Goal: Find specific page/section

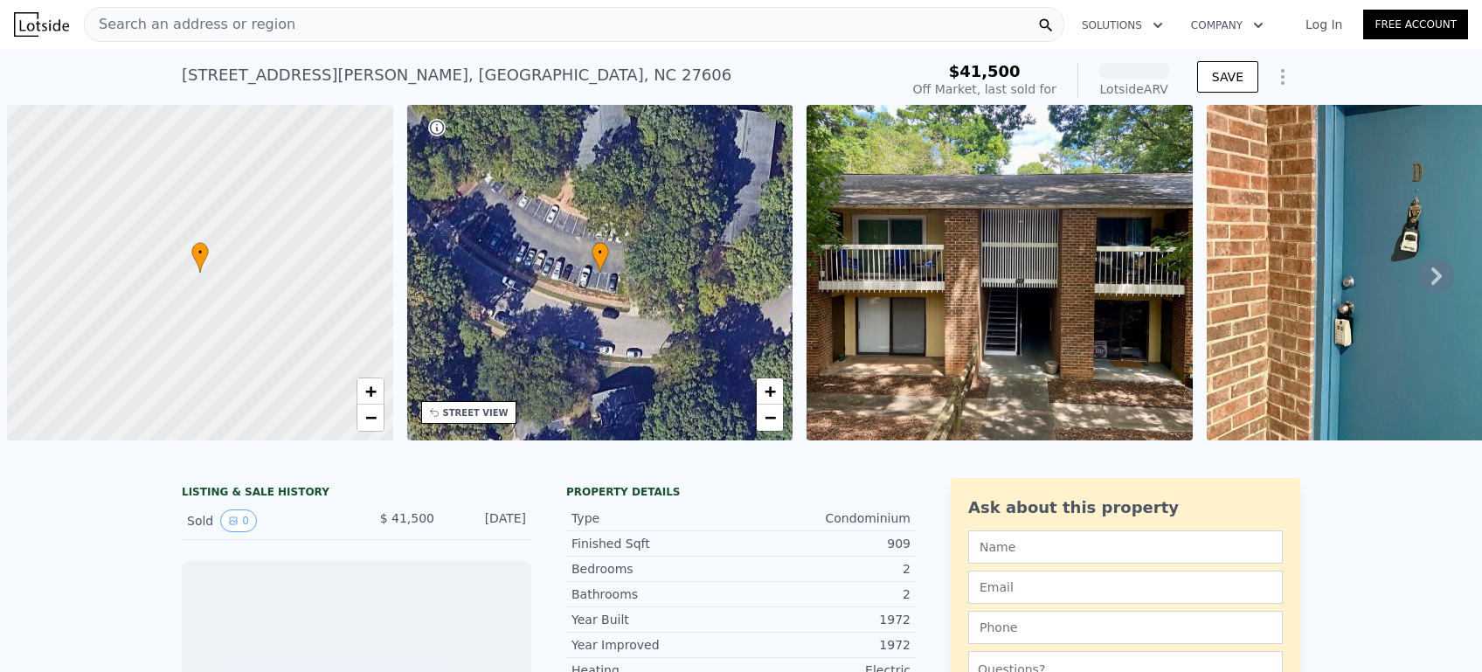
scroll to position [0, 7]
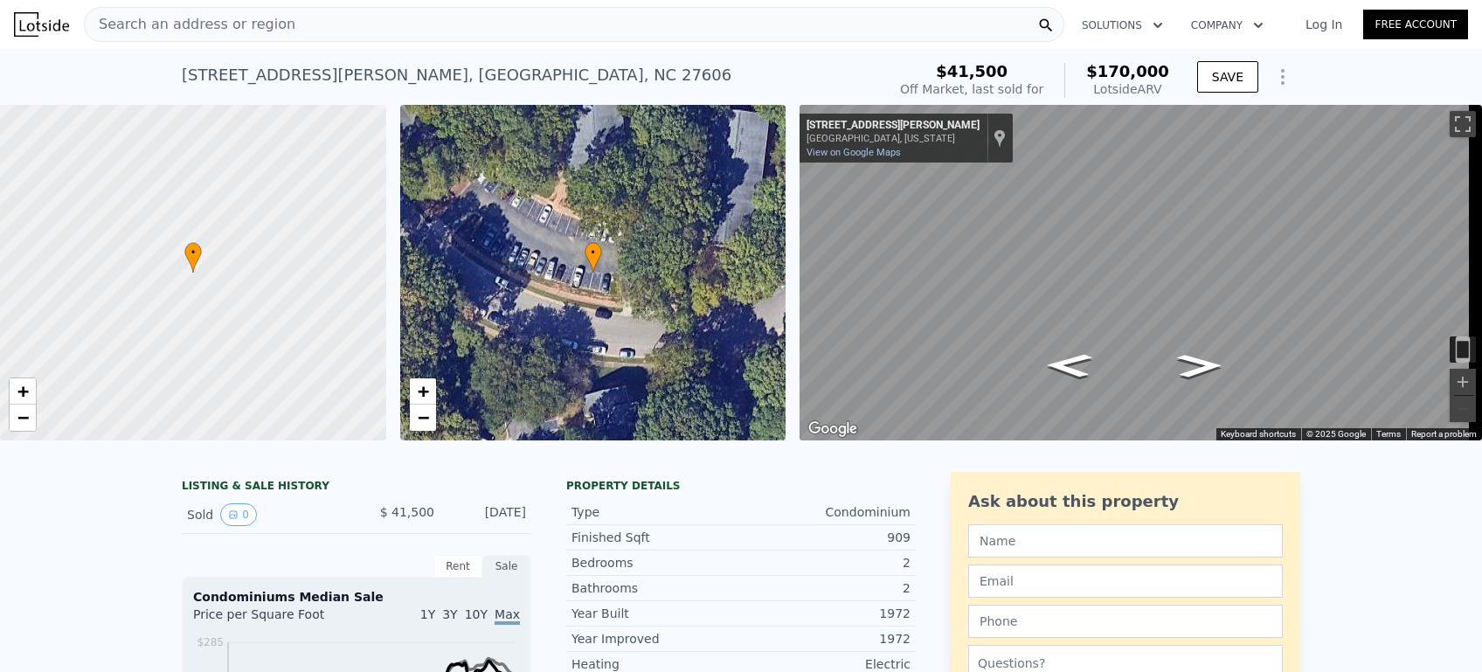
click at [471, 74] on div "[STREET_ADDRESS][PERSON_NAME] Sold [DATE] for $41,500 (~ARV $170k )" at bounding box center [530, 80] width 697 height 49
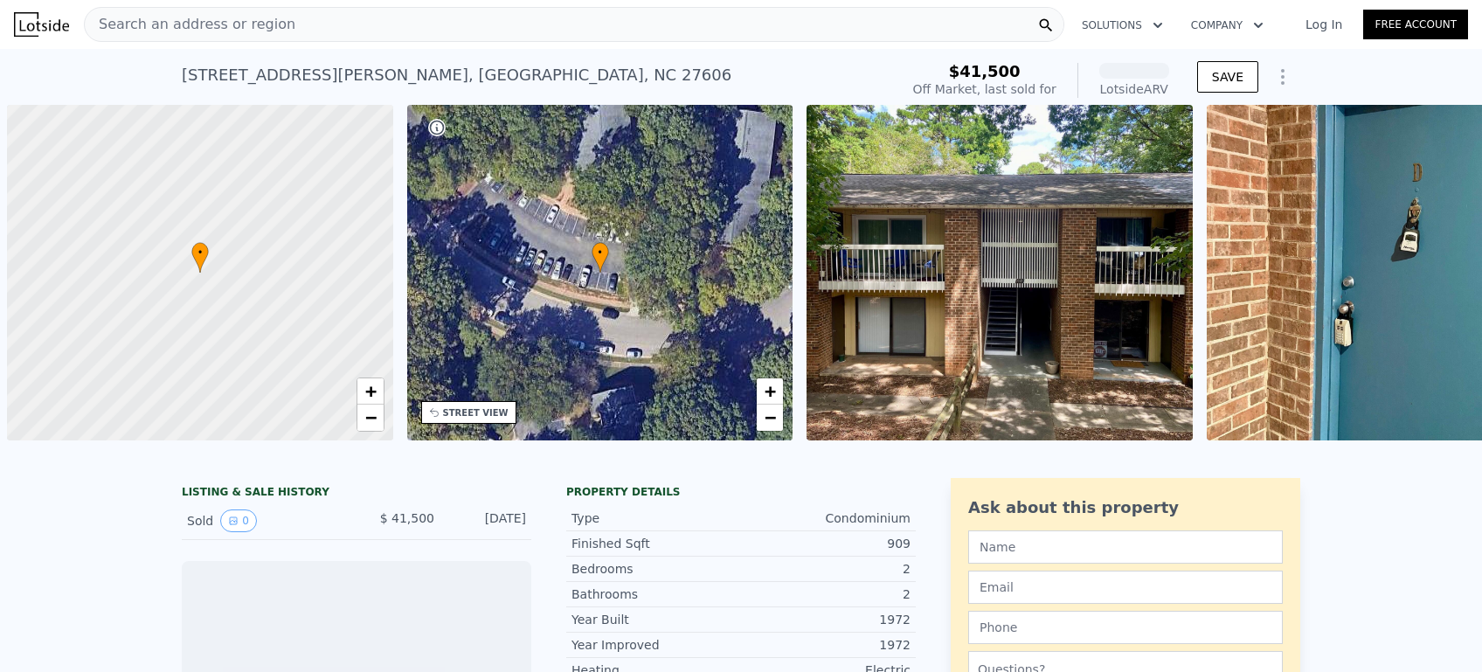
scroll to position [0, 7]
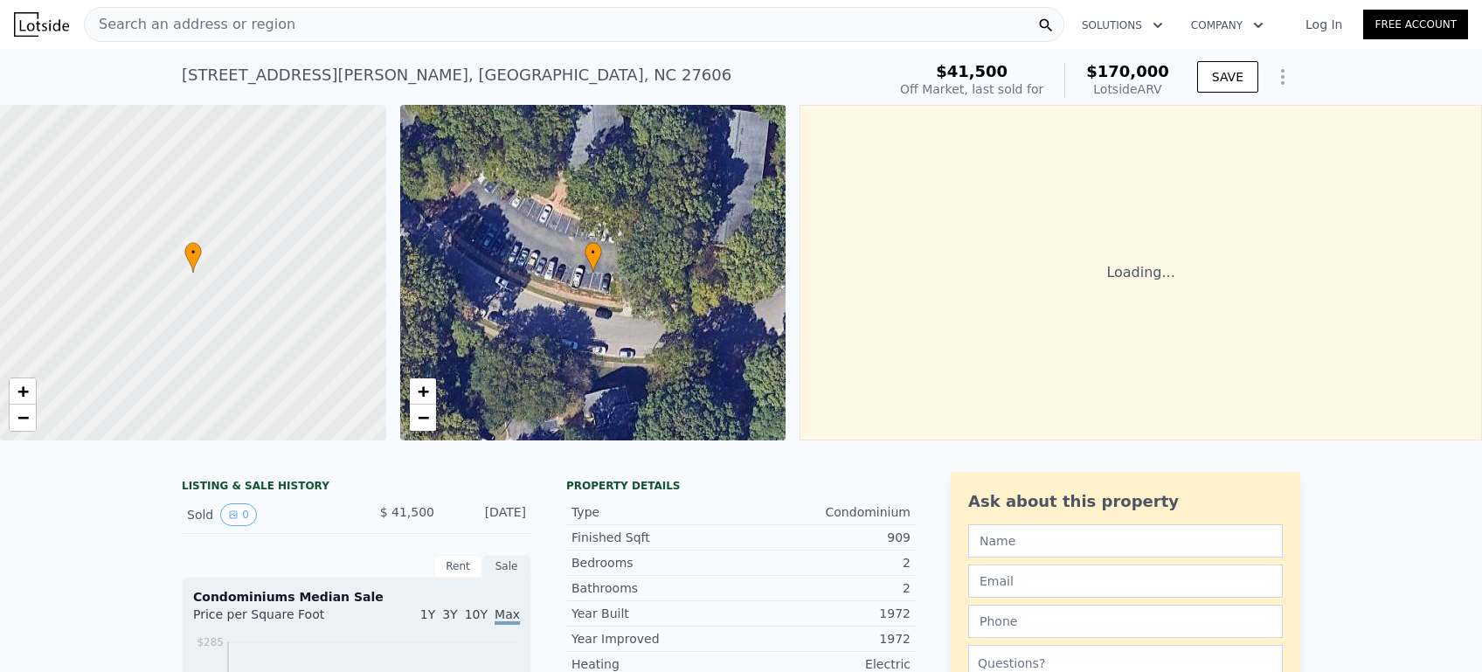
click at [225, 25] on span "Search an address or region" at bounding box center [190, 24] width 211 height 21
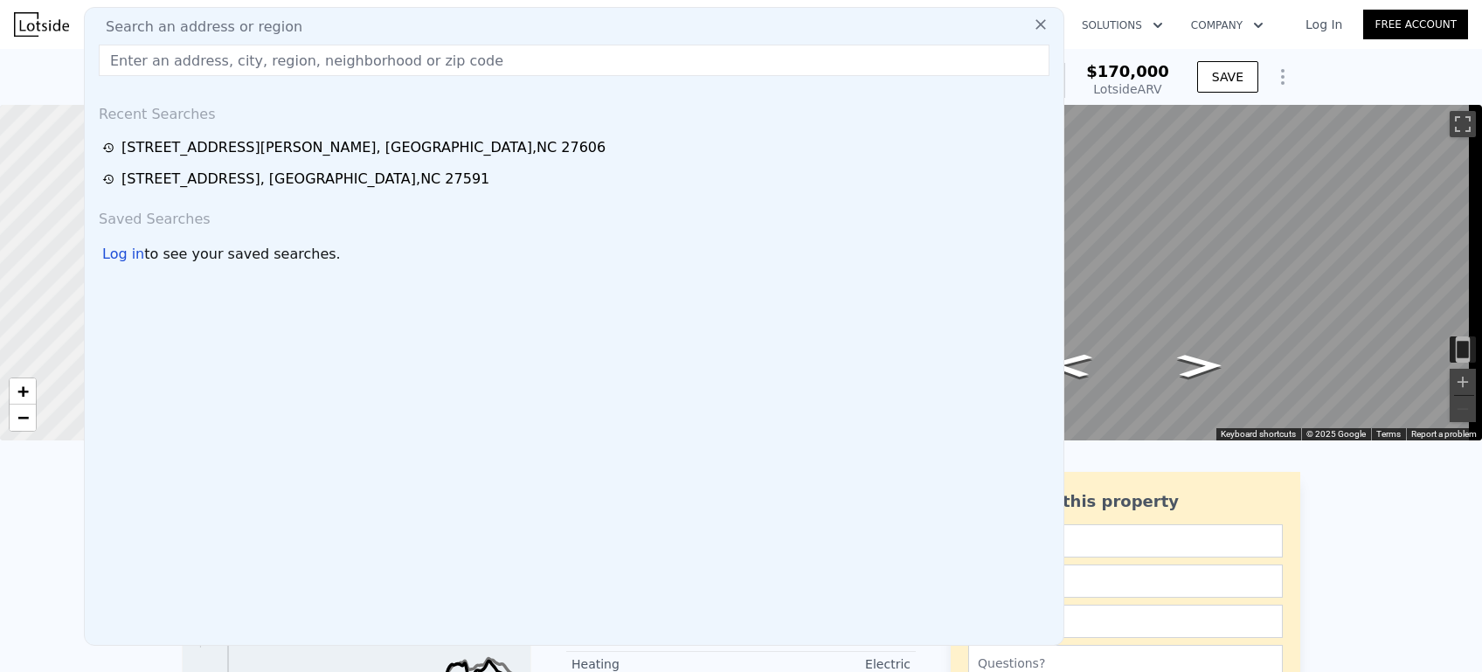
drag, startPoint x: 219, startPoint y: 36, endPoint x: 157, endPoint y: 59, distance: 66.1
click at [157, 59] on input "text" at bounding box center [574, 60] width 951 height 31
paste input "[STREET_ADDRESS][PERSON_NAME][PERSON_NAME]"
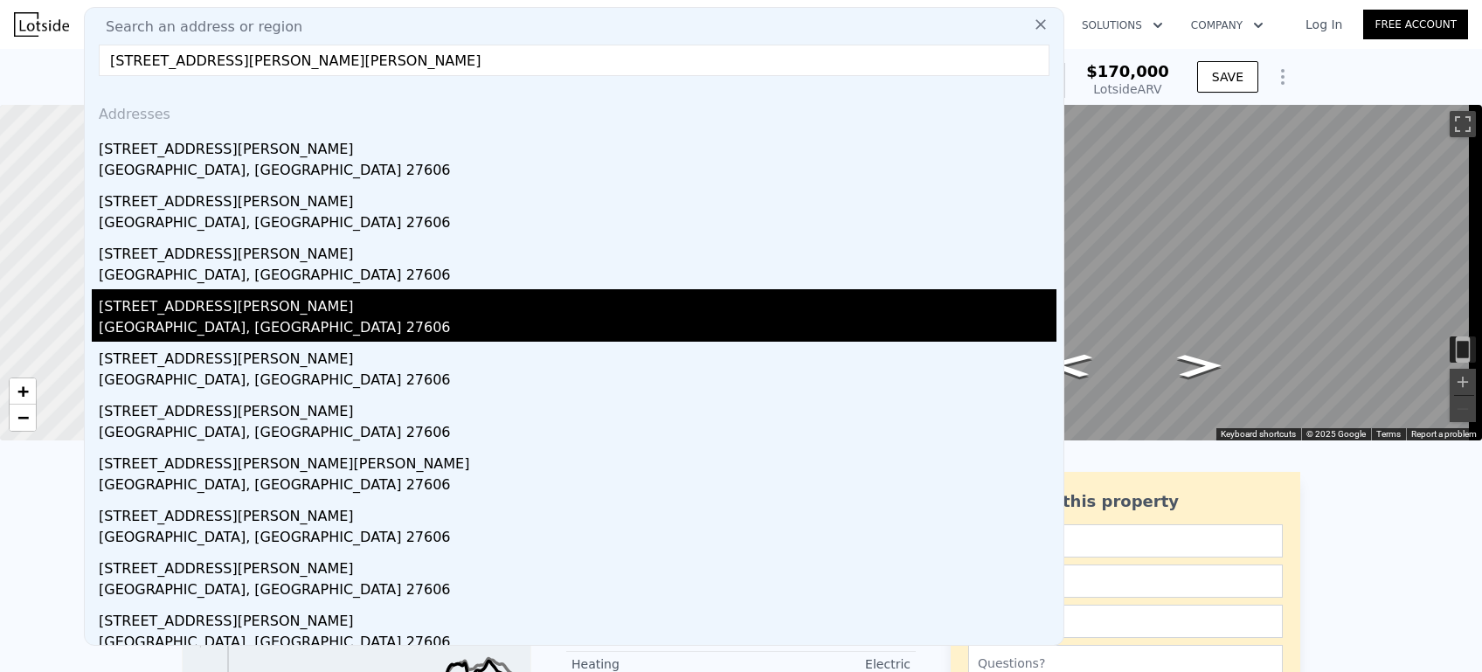
type input "[STREET_ADDRESS][PERSON_NAME][PERSON_NAME]"
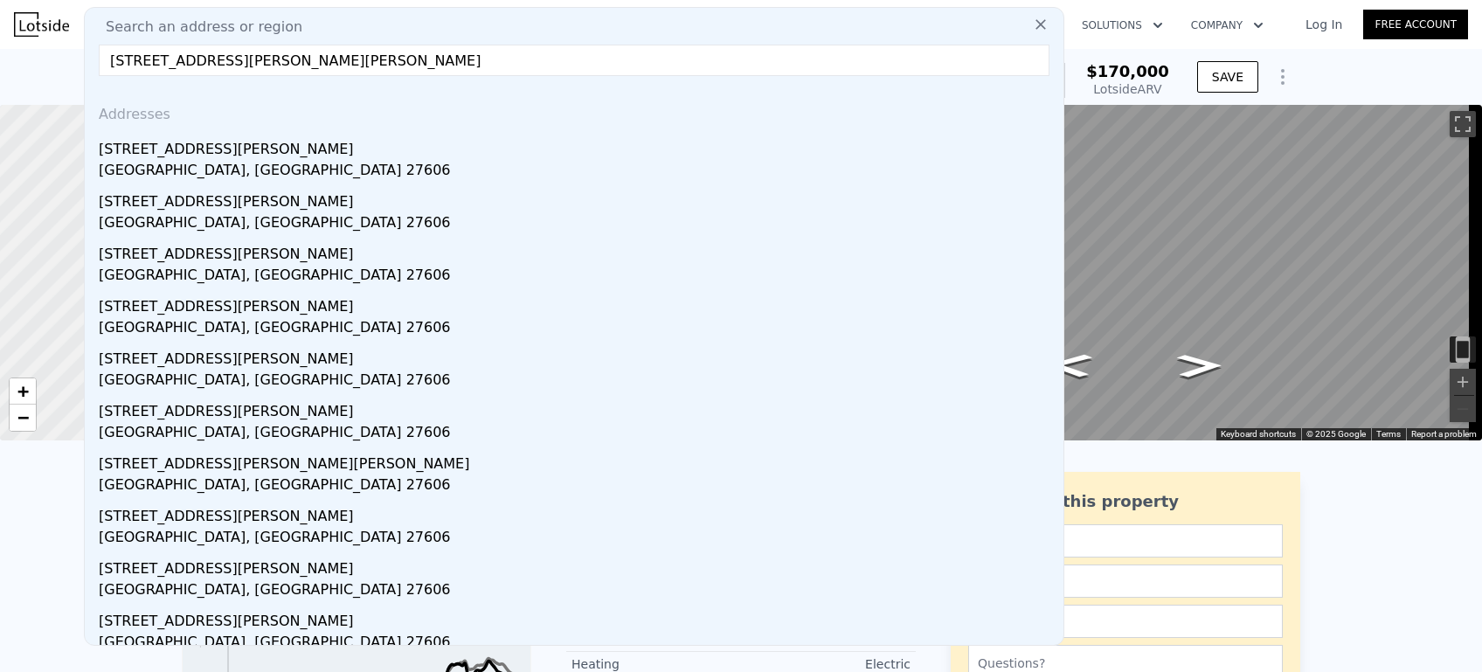
click at [177, 312] on div "[STREET_ADDRESS][PERSON_NAME]" at bounding box center [578, 303] width 958 height 28
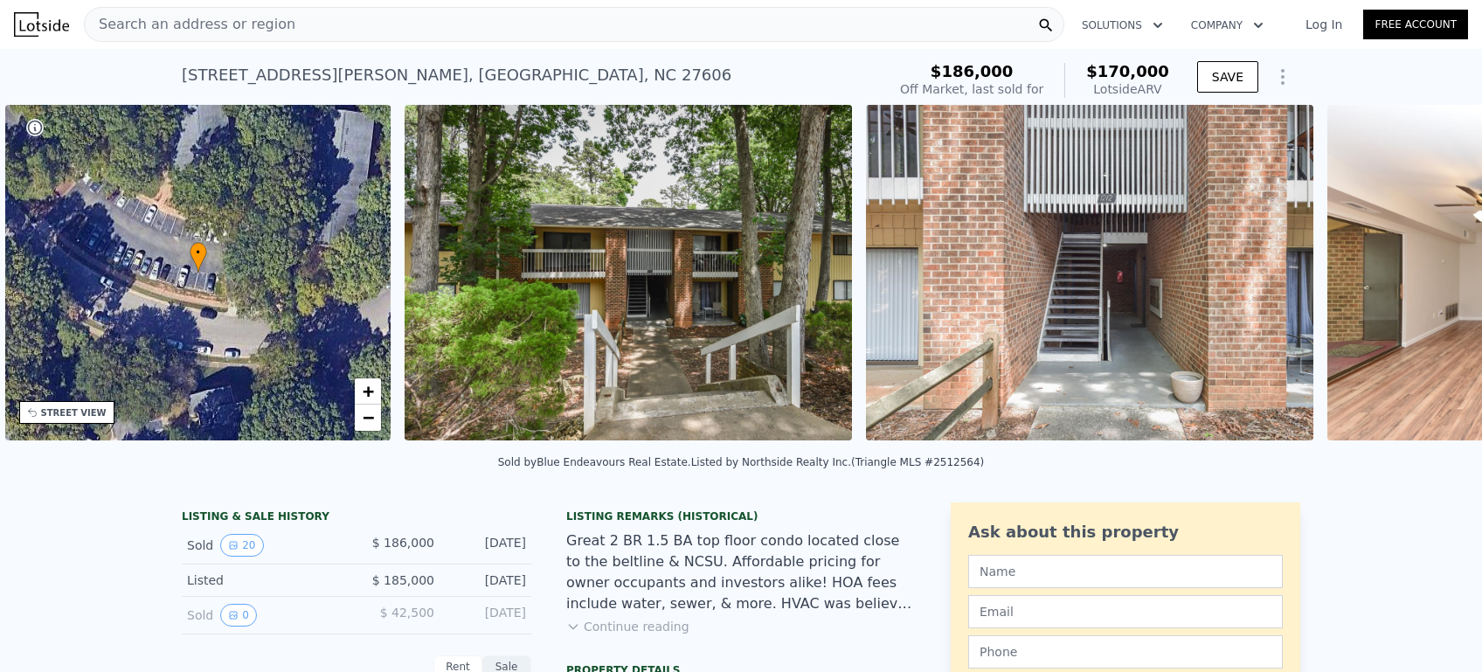
scroll to position [0, 406]
